Goal: Find specific page/section: Locate a particular part of the current website

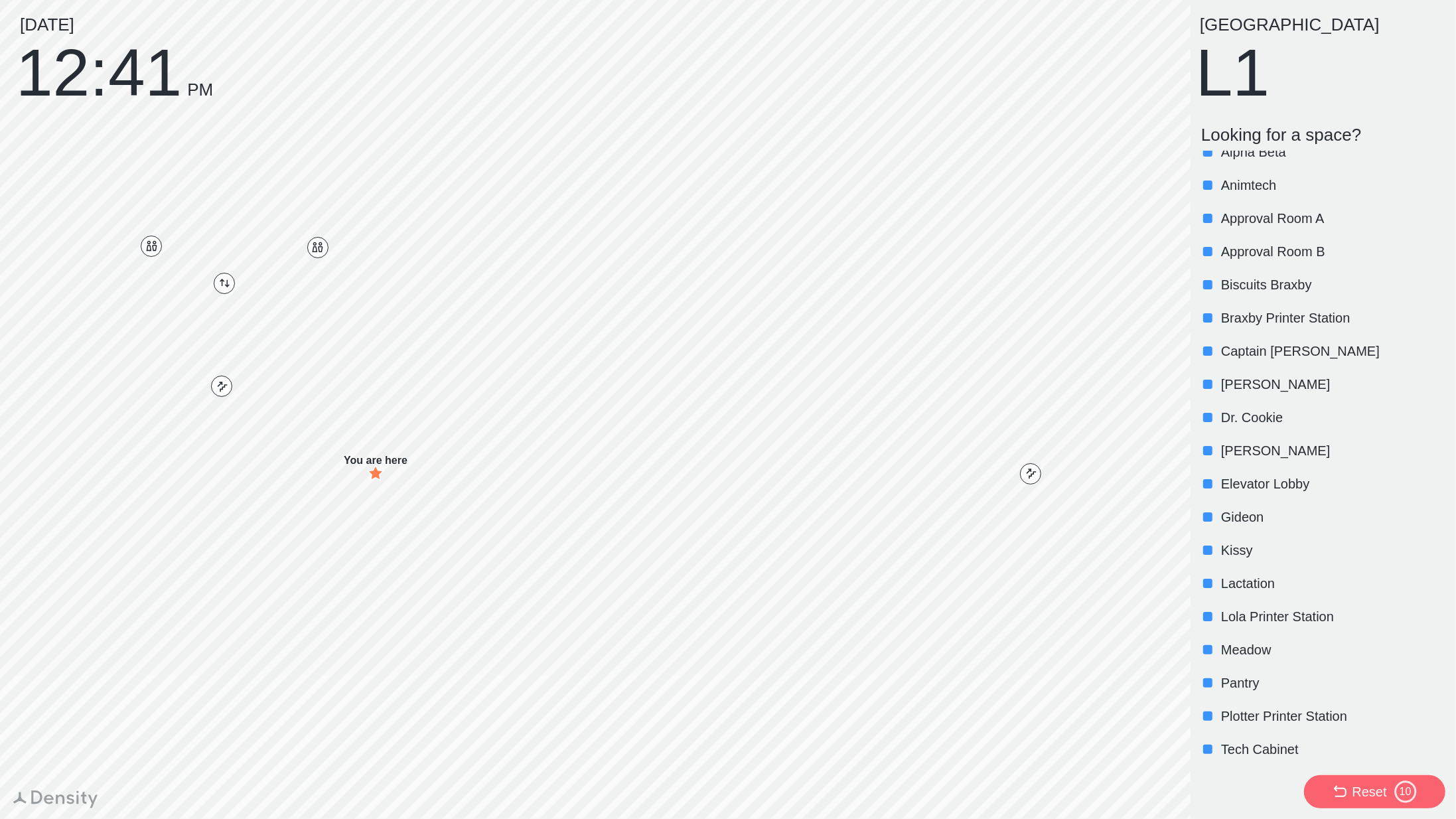
scroll to position [49, 0]
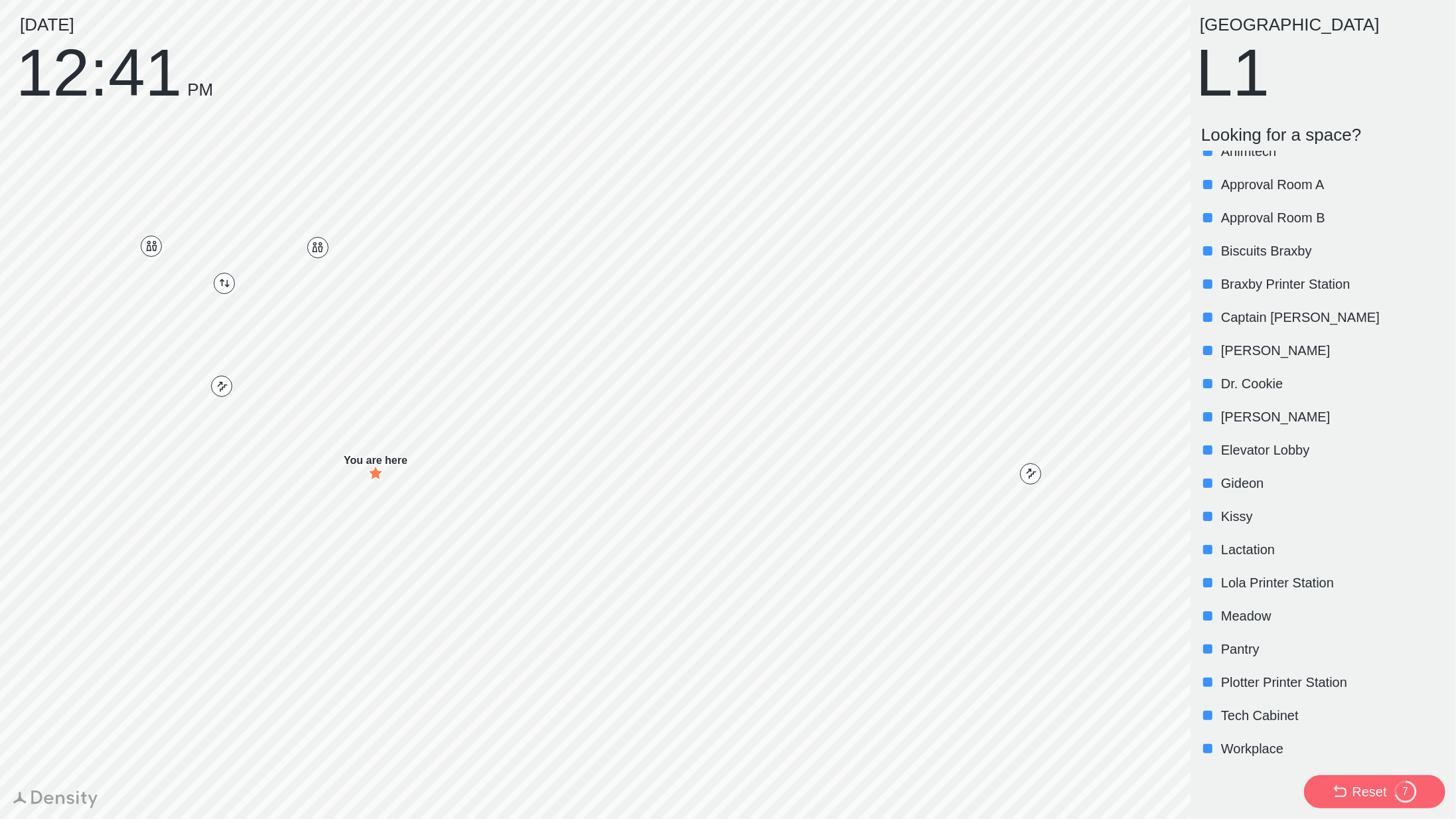
click at [1232, 412] on p "[PERSON_NAME]" at bounding box center [1332, 416] width 222 height 19
click at [1233, 414] on p "[PERSON_NAME]" at bounding box center [1332, 416] width 222 height 19
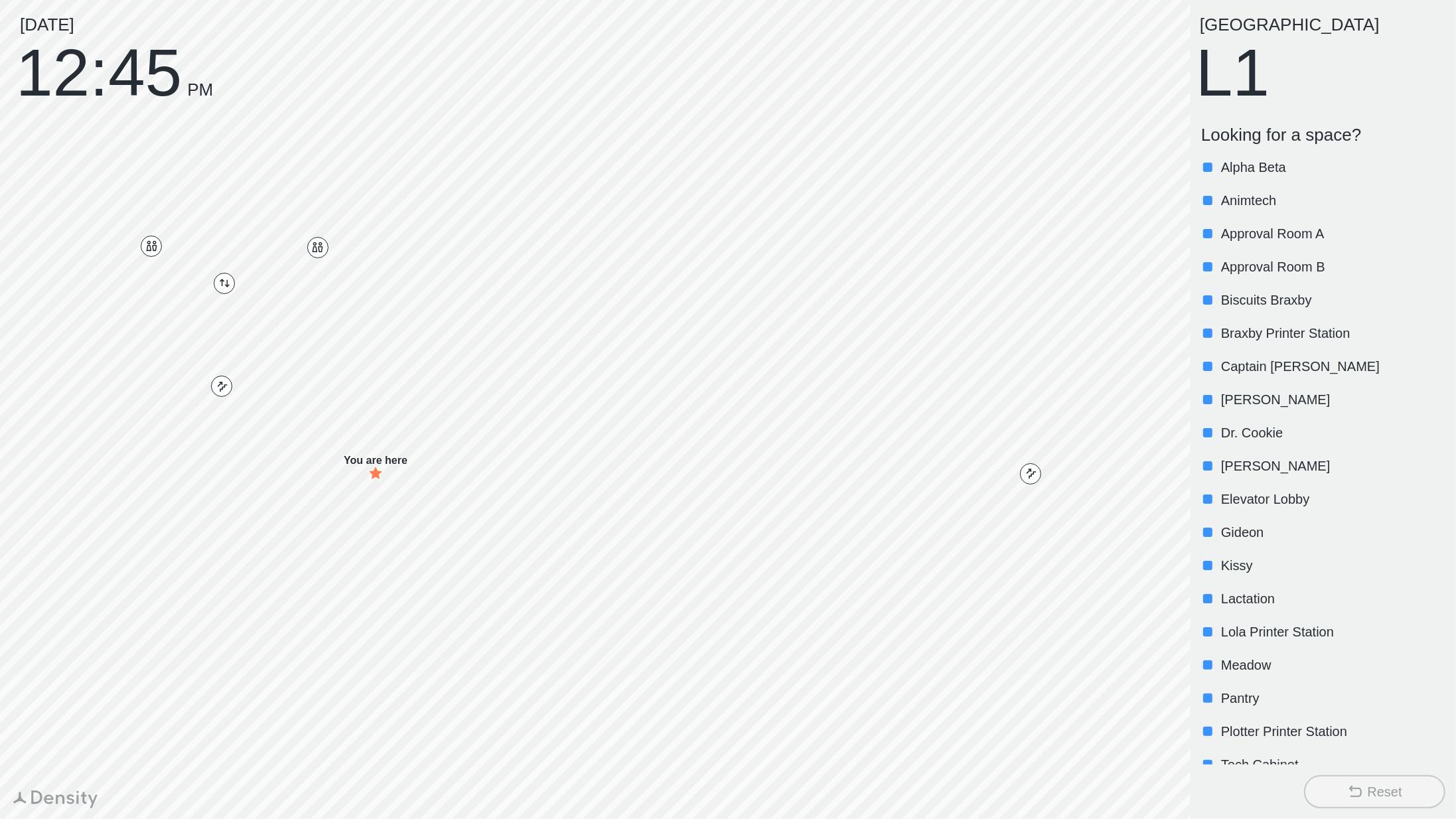
click at [1242, 595] on p "Lactation" at bounding box center [1332, 599] width 222 height 19
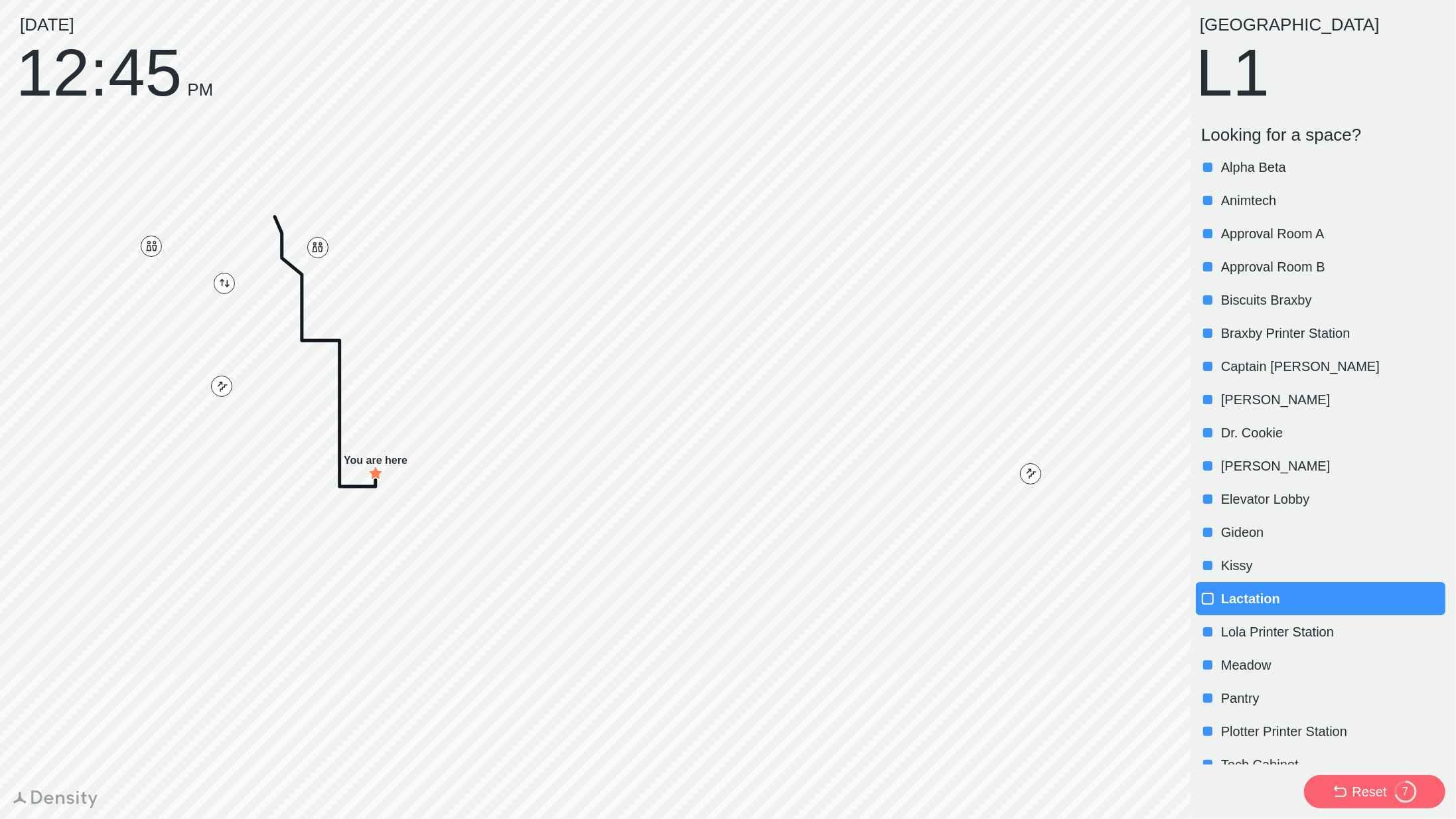
click at [1267, 466] on p "[PERSON_NAME]" at bounding box center [1332, 466] width 222 height 19
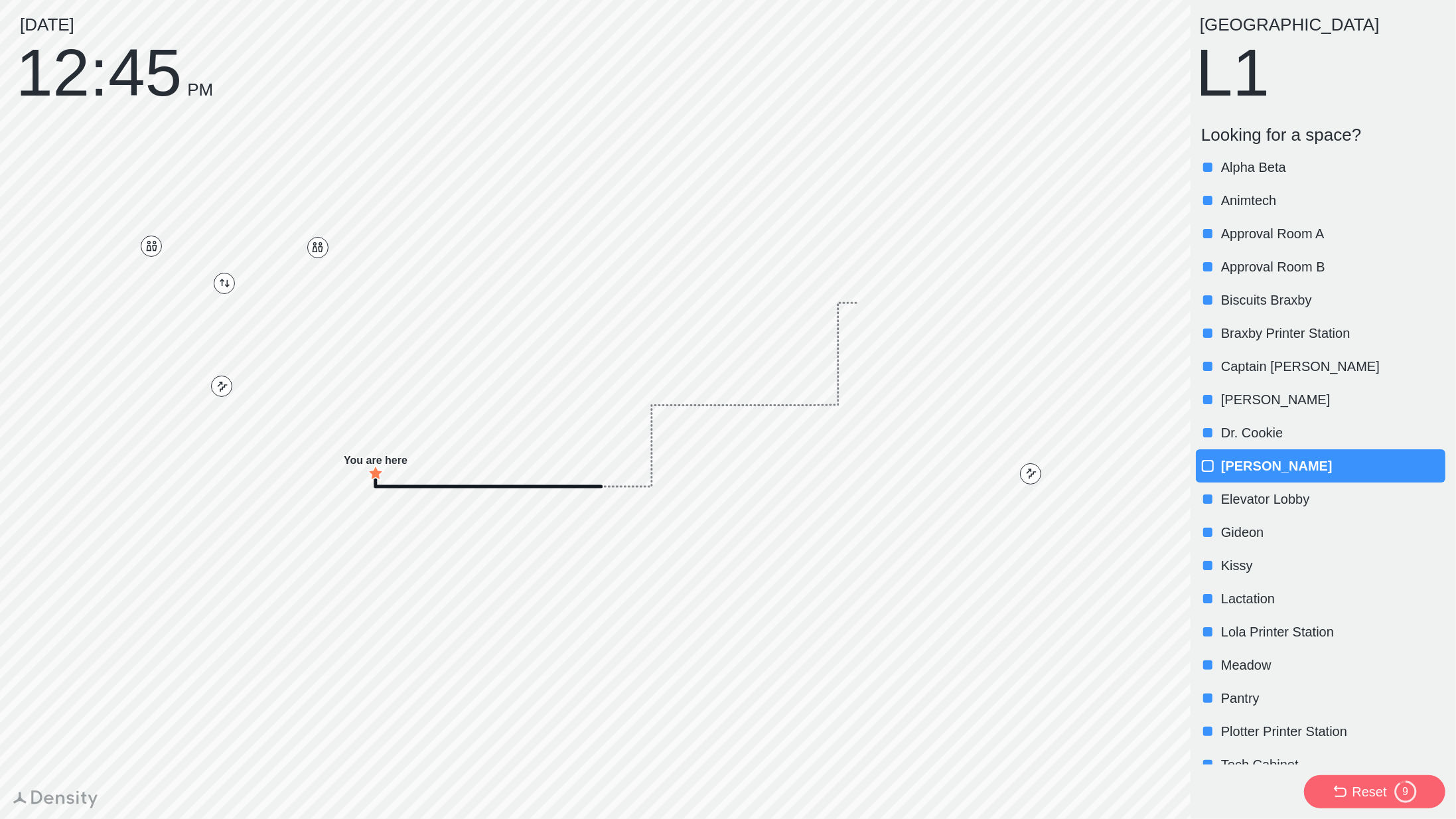
click at [1258, 363] on p "Captain [PERSON_NAME]" at bounding box center [1332, 366] width 222 height 19
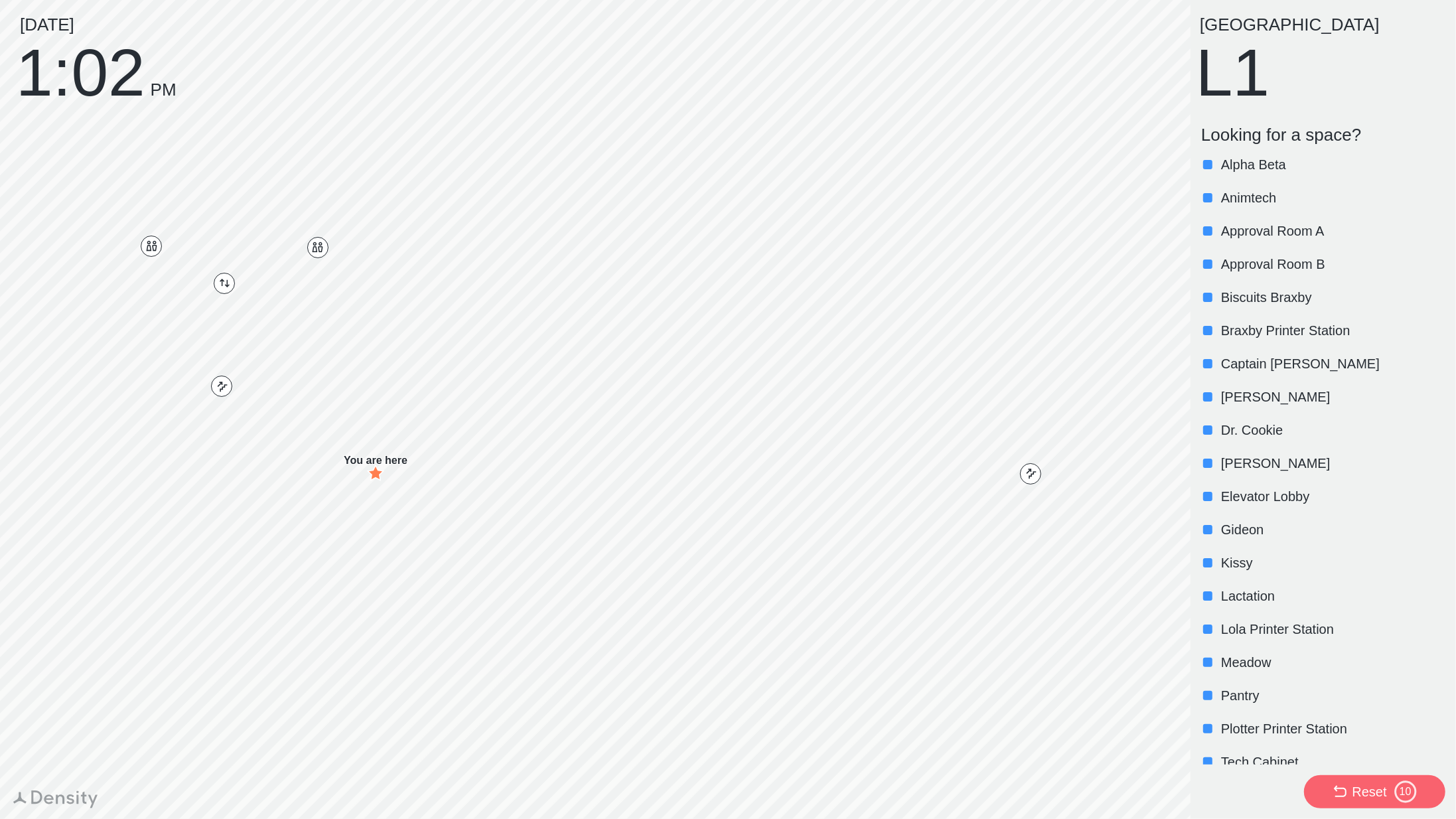
scroll to position [3, 0]
click at [1213, 432] on div at bounding box center [1207, 429] width 13 height 13
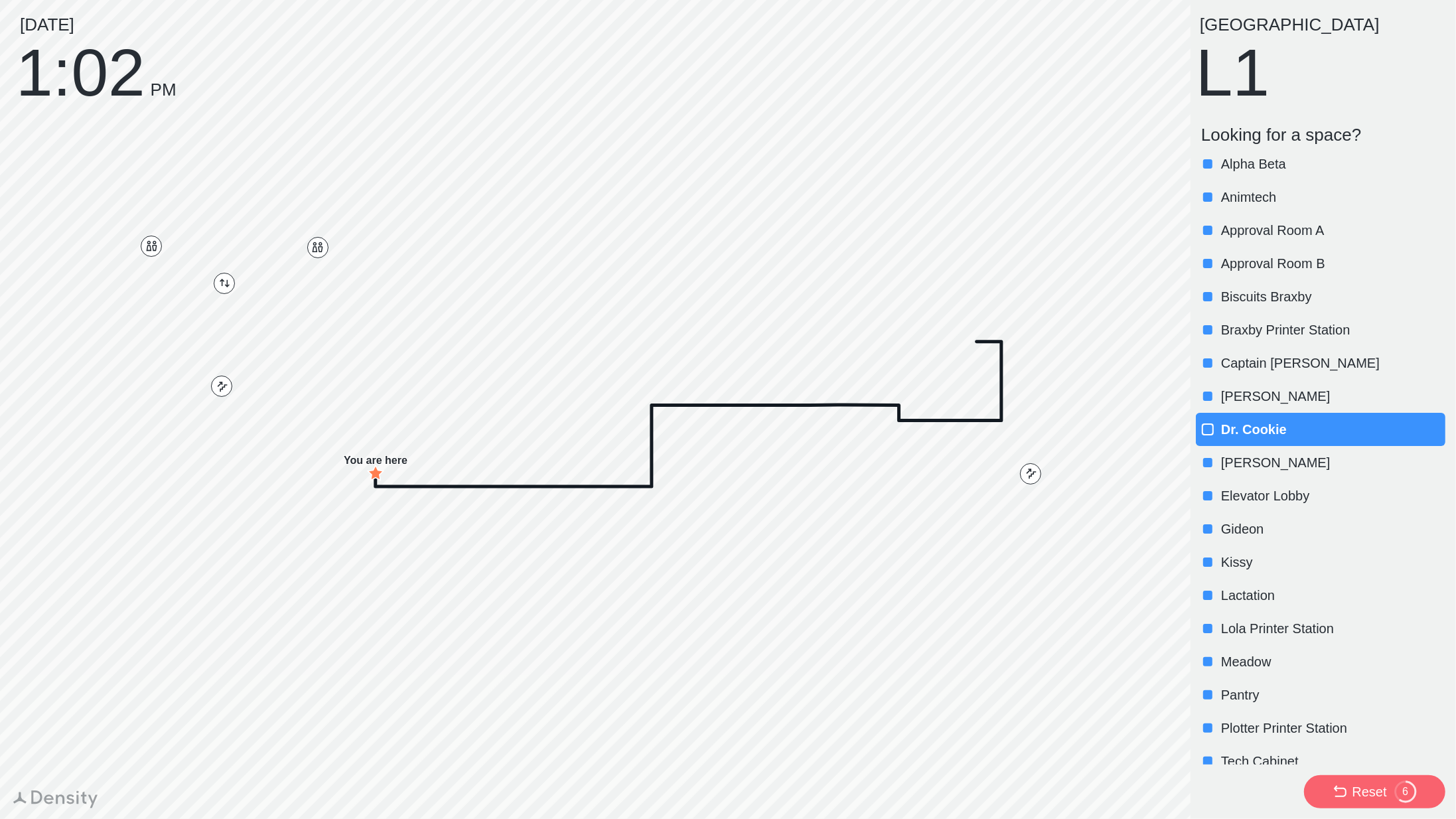
scroll to position [0, 0]
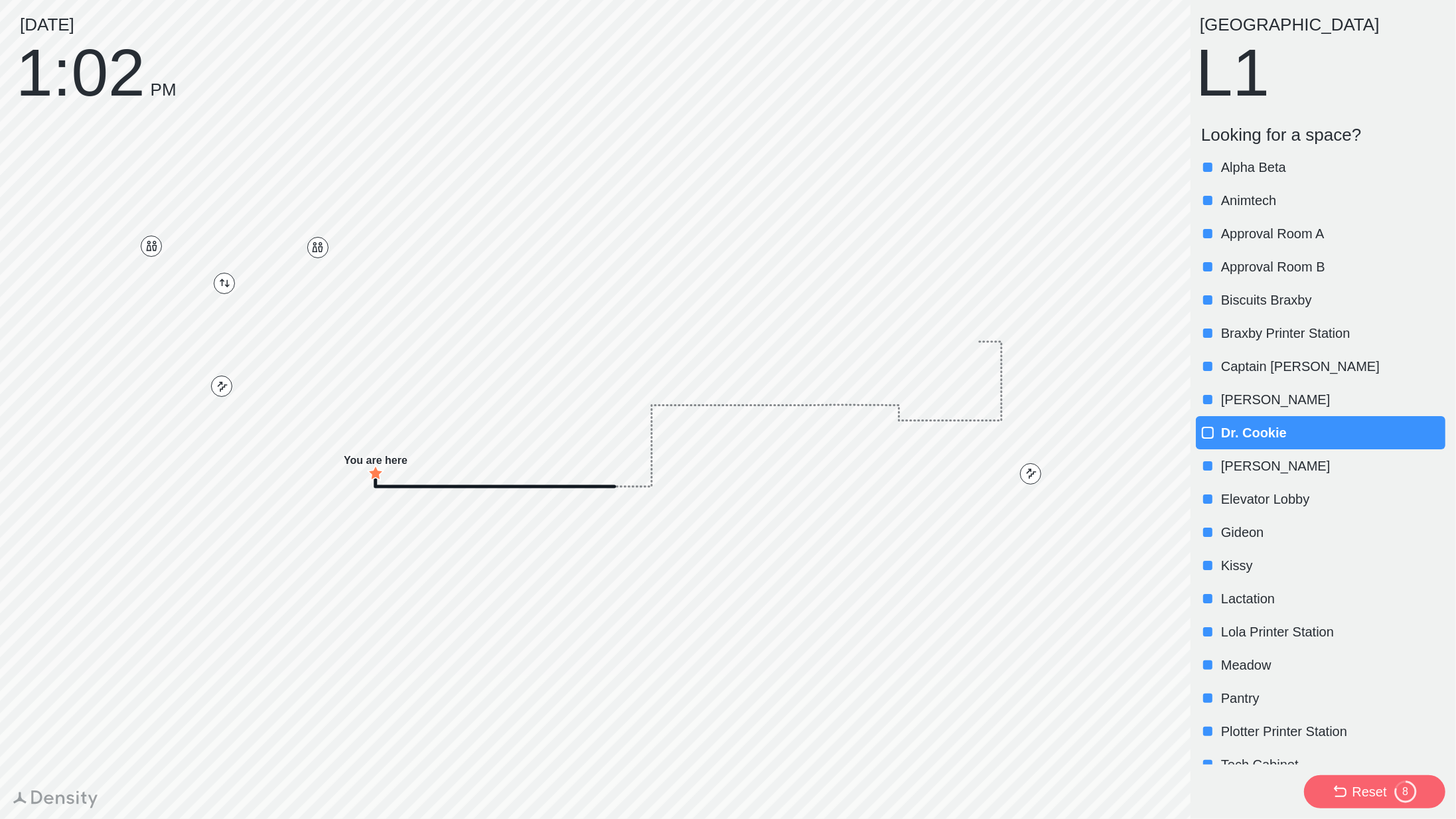
click at [1264, 462] on p "[PERSON_NAME]" at bounding box center [1332, 466] width 222 height 19
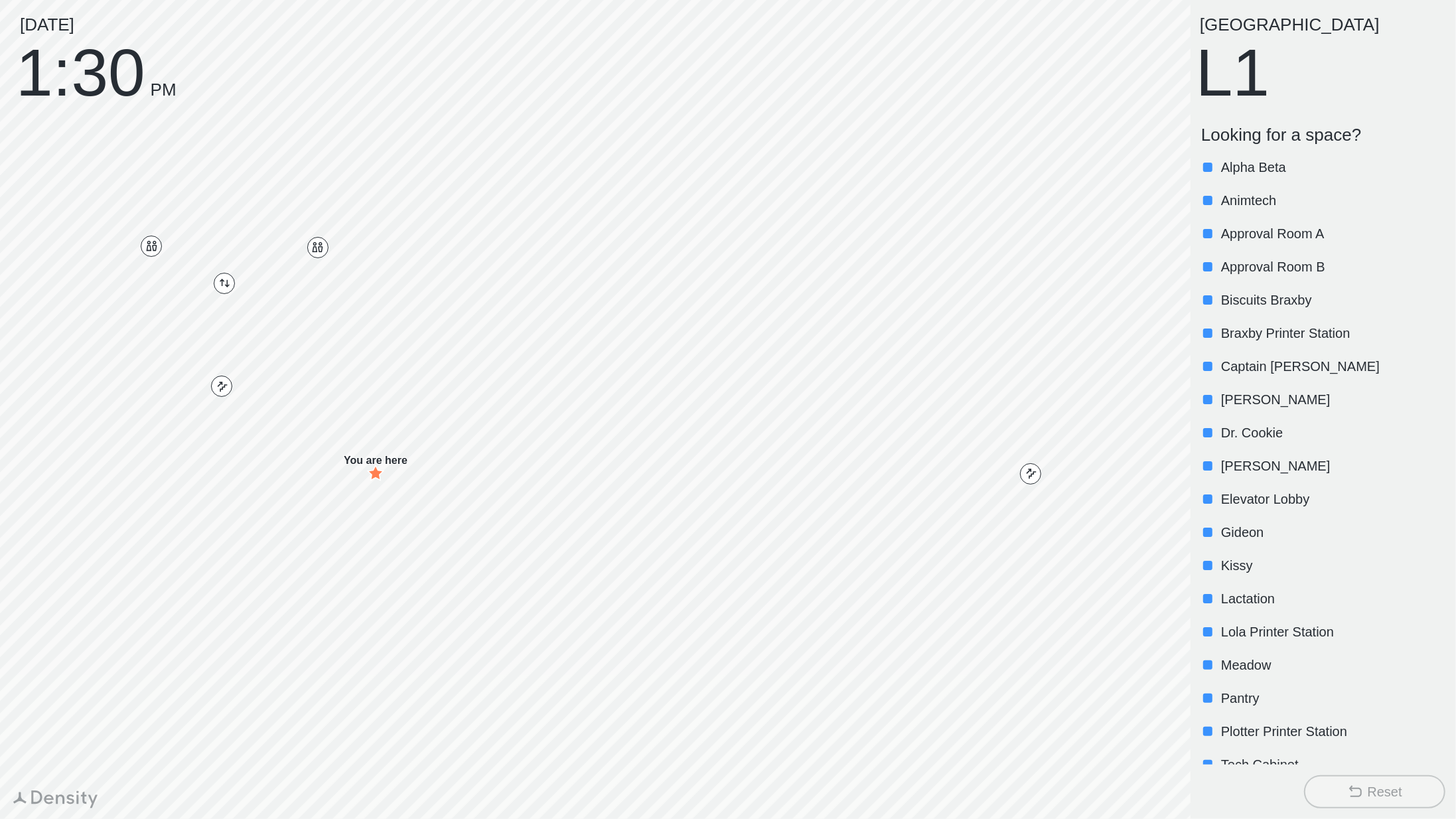
click at [1213, 367] on div at bounding box center [1207, 366] width 13 height 13
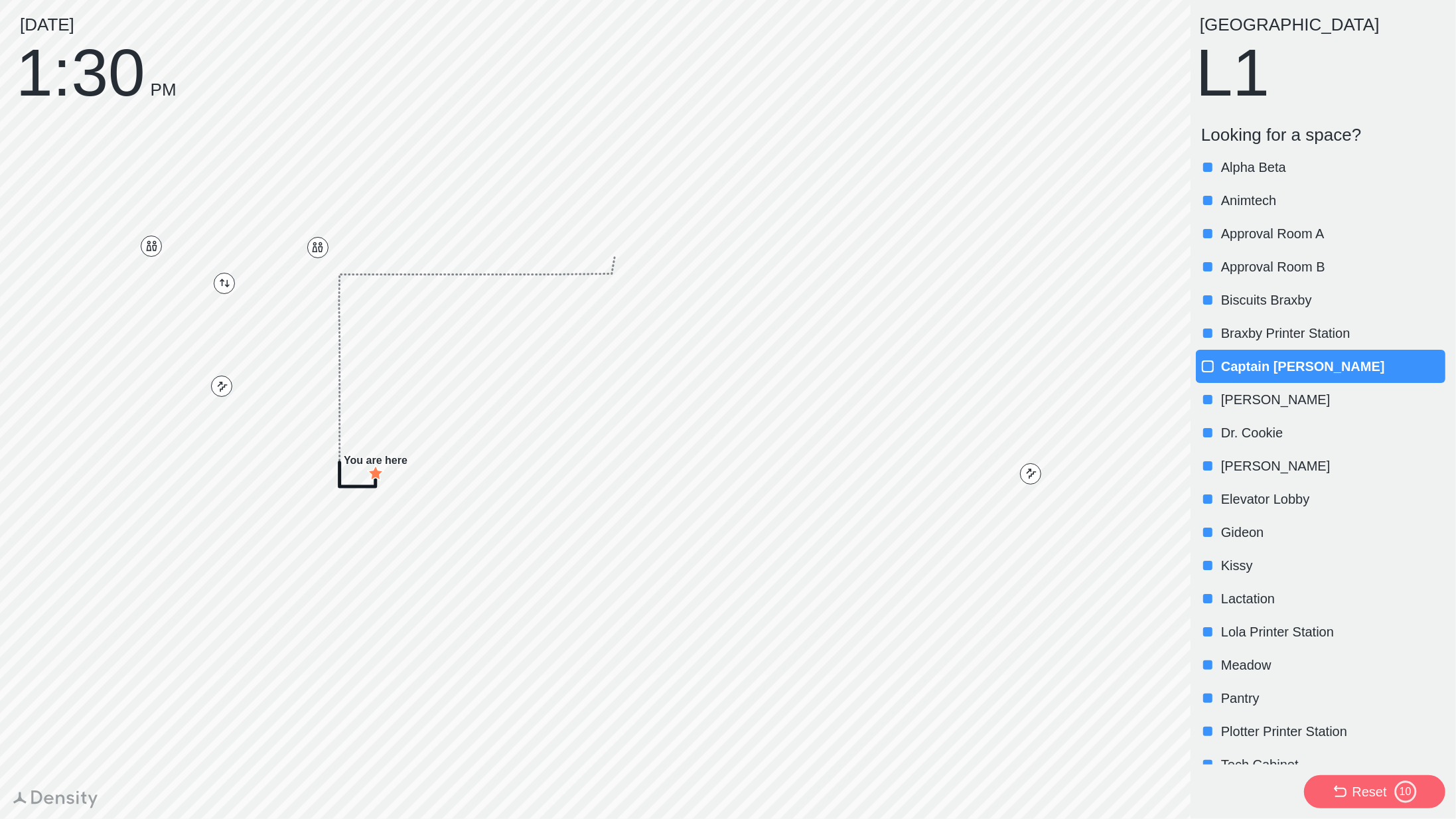
click at [1228, 355] on div "Captain [PERSON_NAME]" at bounding box center [1321, 366] width 249 height 33
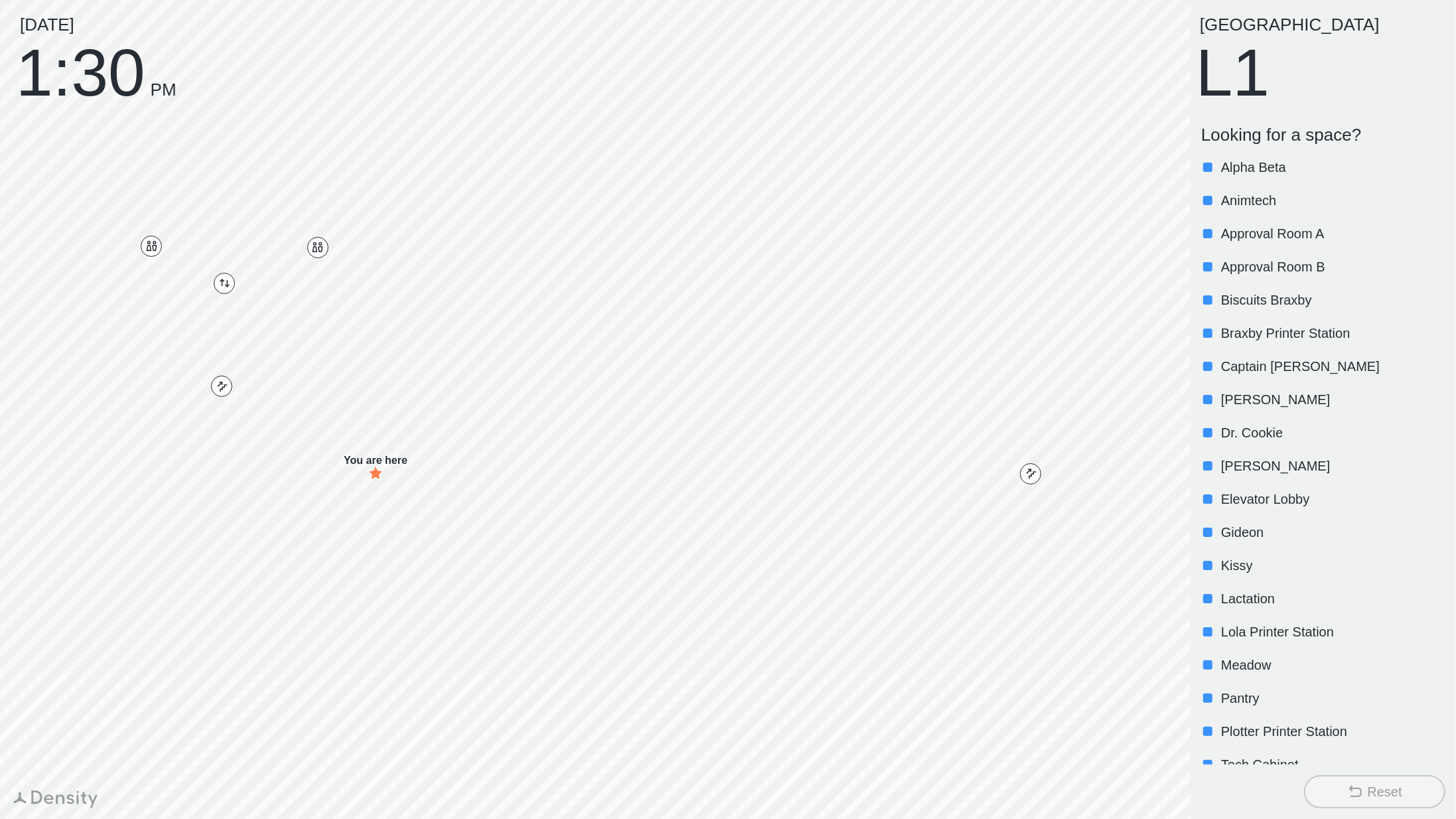
click at [1234, 365] on p "Captain [PERSON_NAME]" at bounding box center [1332, 366] width 222 height 19
